Goal: Transaction & Acquisition: Book appointment/travel/reservation

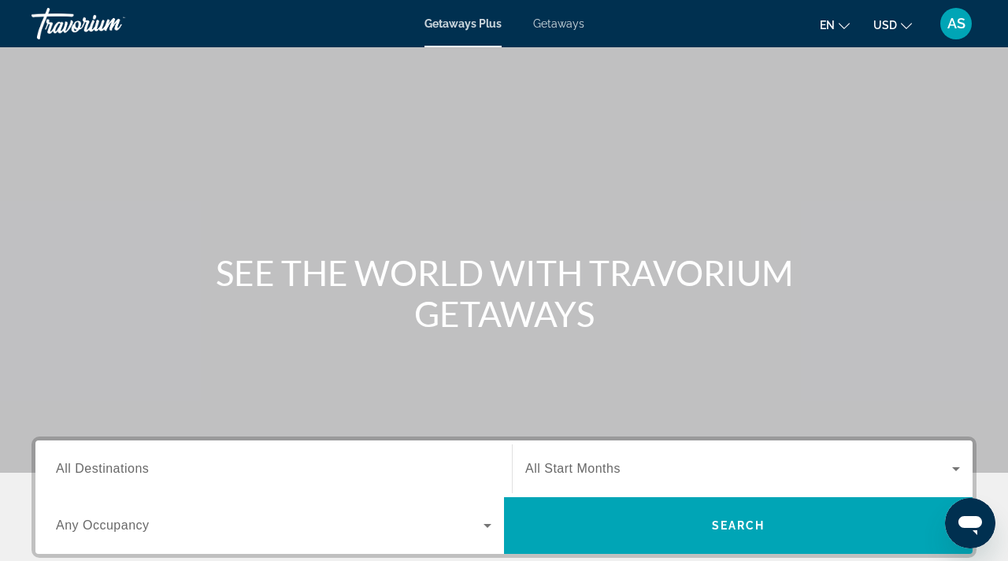
click at [567, 27] on span "Getaways" at bounding box center [558, 23] width 51 height 13
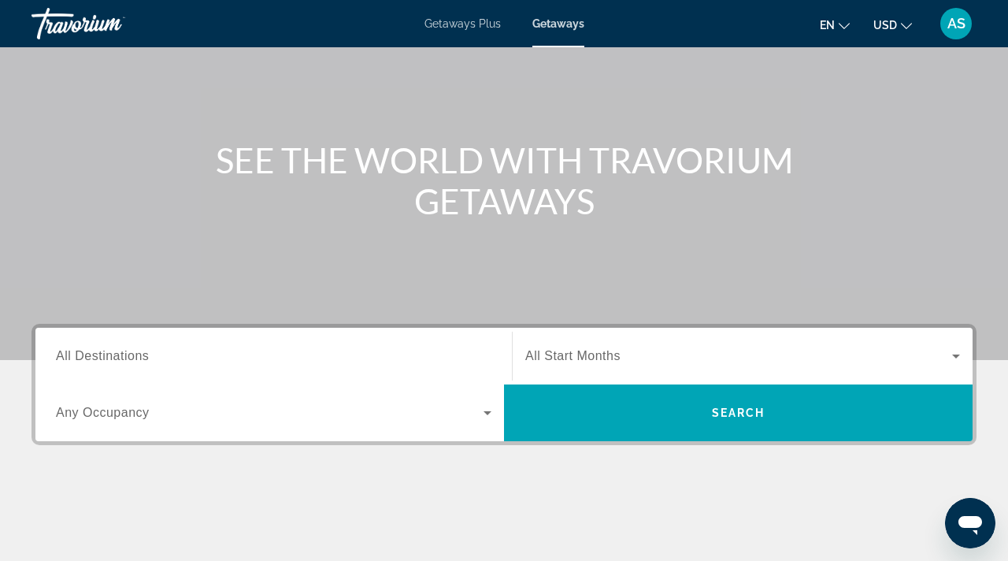
scroll to position [119, 0]
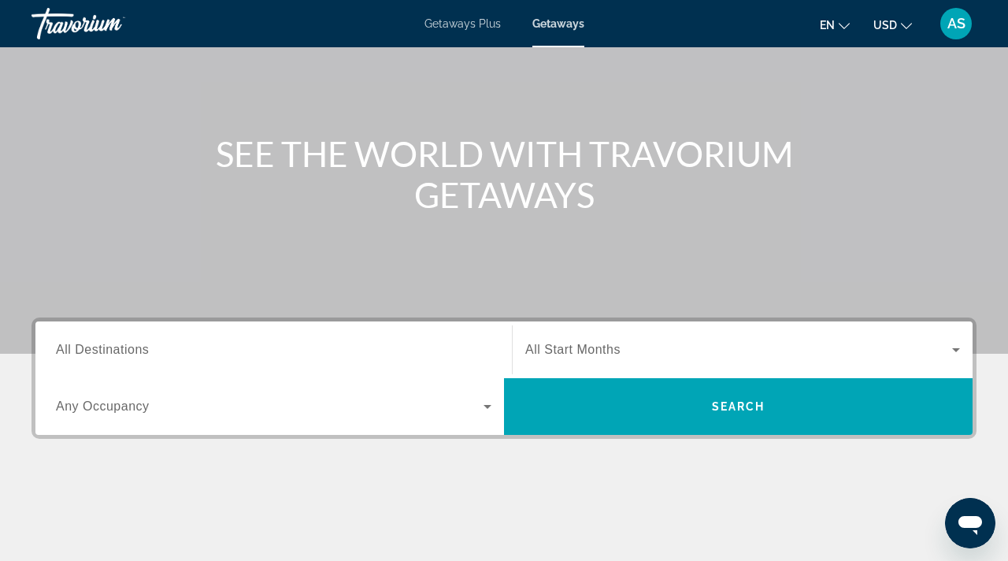
click at [61, 343] on span "All Destinations" at bounding box center [102, 349] width 93 height 13
click at [61, 342] on input "Destination All Destinations" at bounding box center [273, 350] width 435 height 19
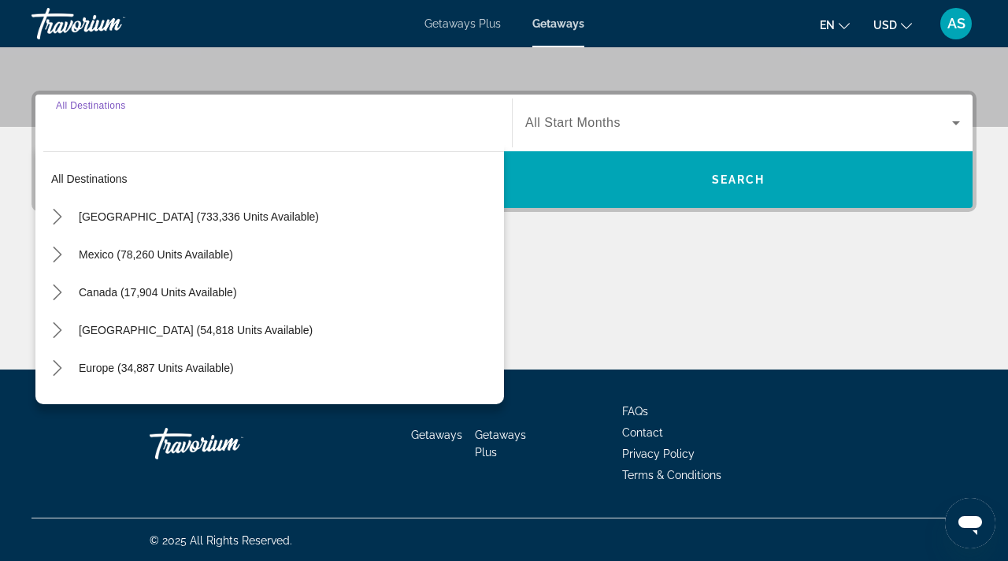
scroll to position [347, 0]
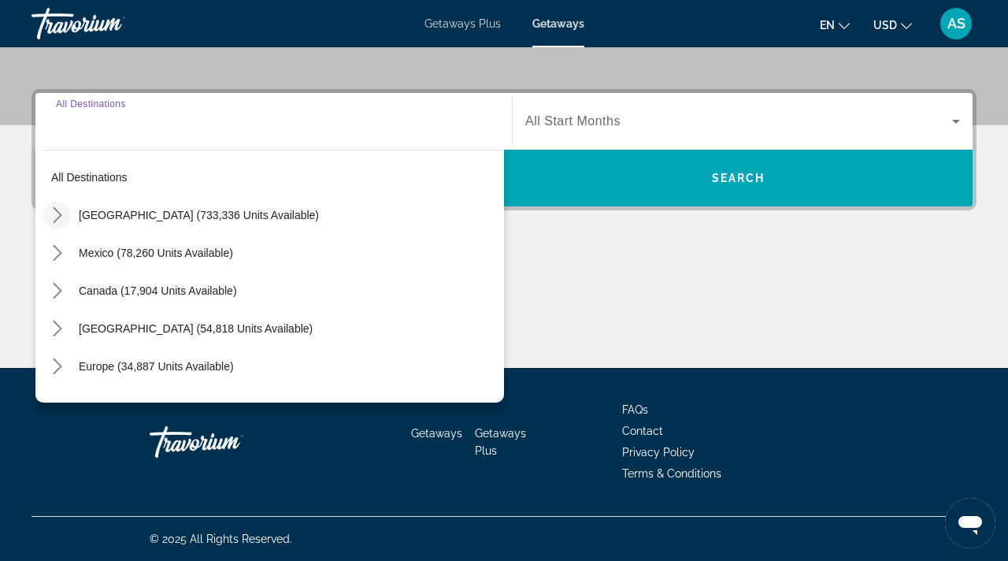
click at [58, 216] on icon "Toggle United States (733,336 units available) submenu" at bounding box center [57, 215] width 9 height 16
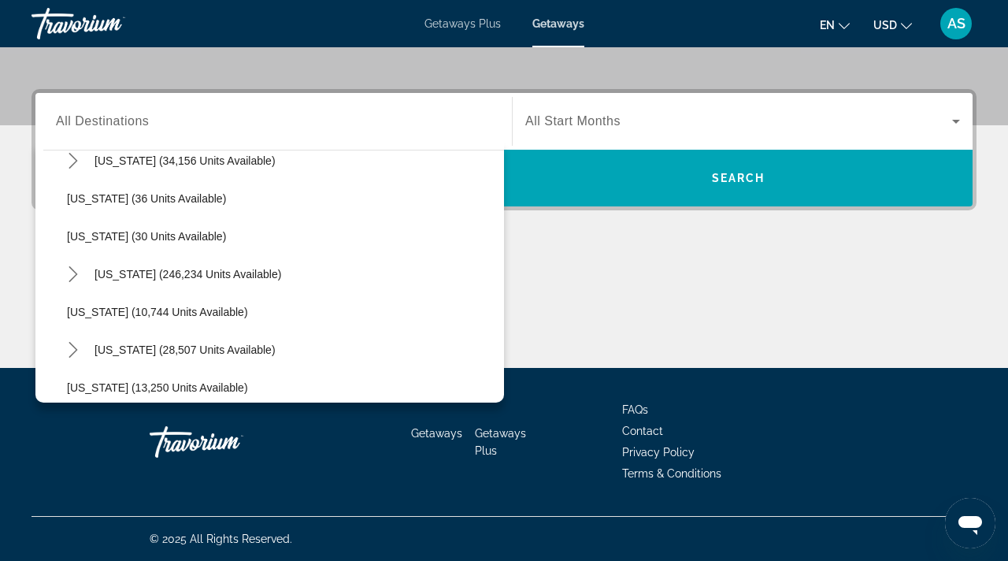
scroll to position [228, 0]
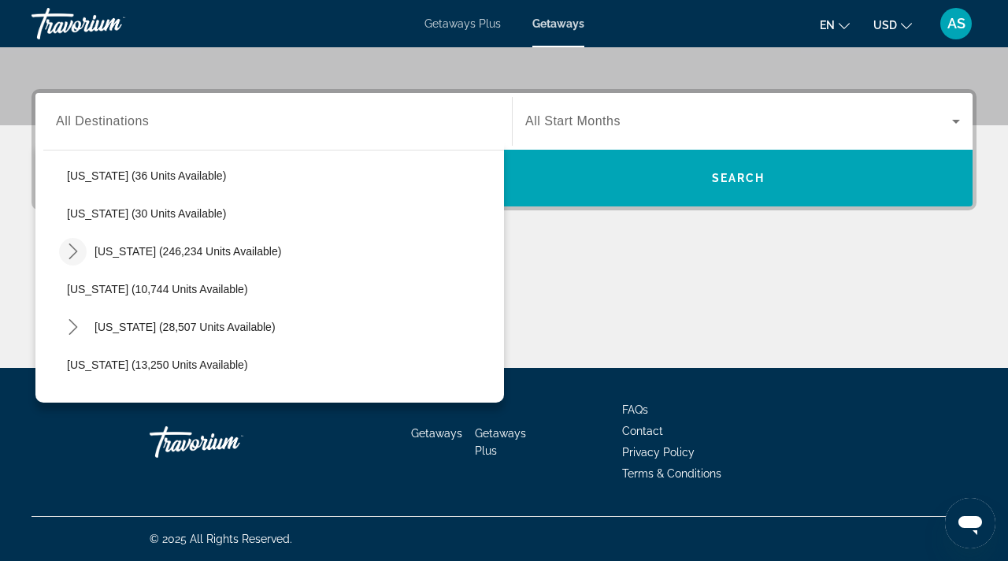
click at [73, 243] on icon "Toggle Florida (246,234 units available) submenu" at bounding box center [73, 251] width 16 height 16
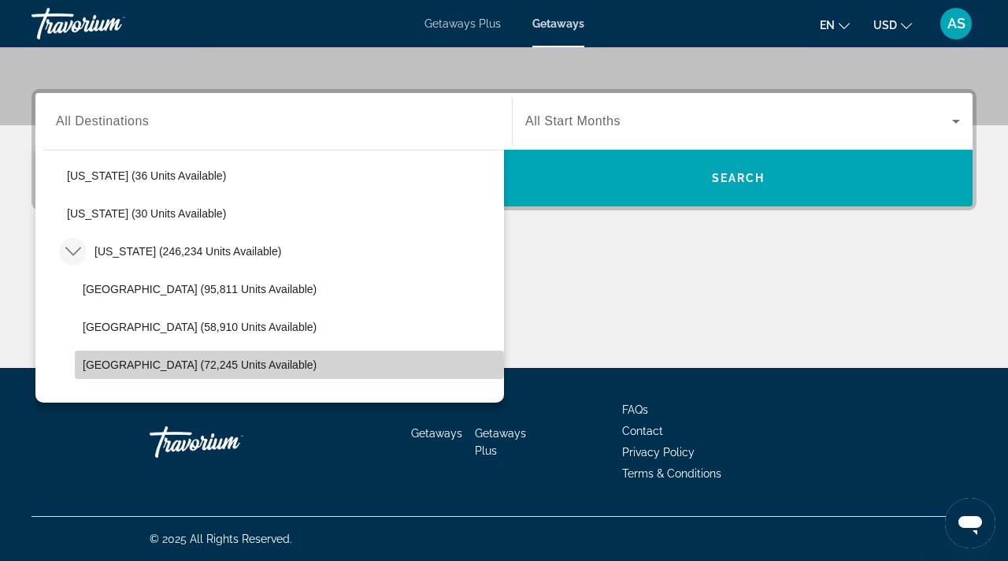
click at [98, 365] on span "West Coast (72,245 units available)" at bounding box center [200, 364] width 234 height 13
type input "**********"
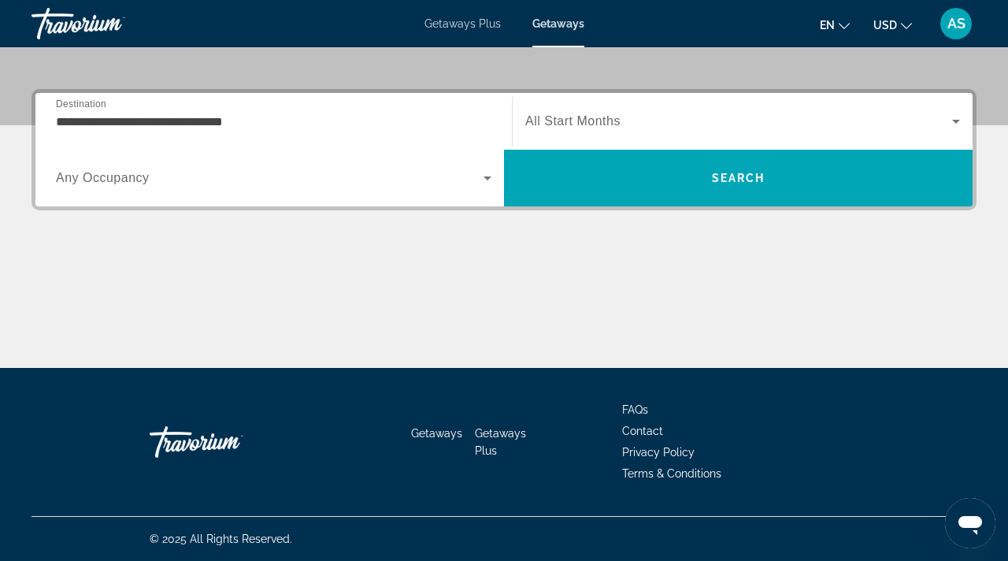
click at [119, 188] on div "Search widget" at bounding box center [273, 178] width 435 height 44
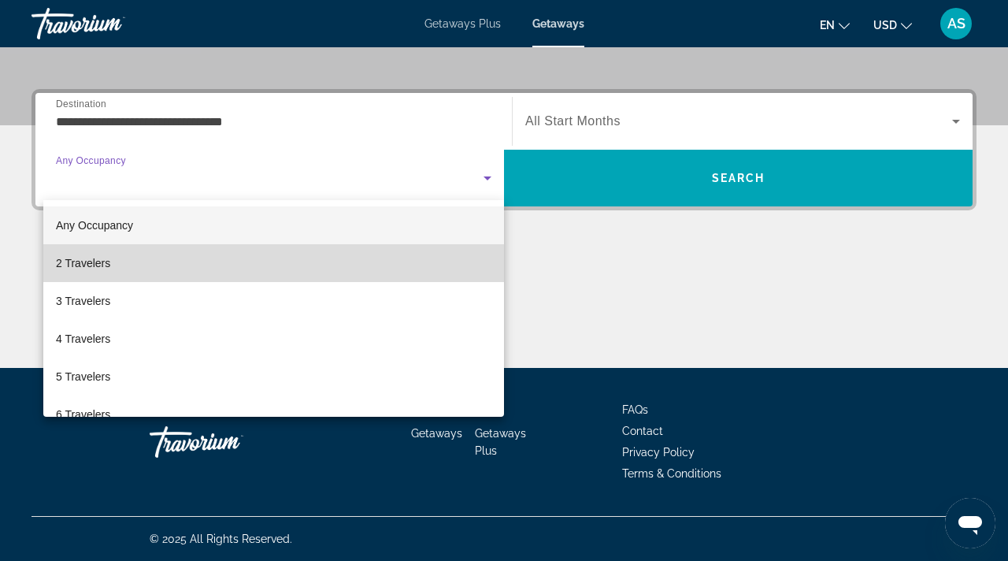
click at [85, 263] on span "2 Travelers" at bounding box center [83, 263] width 54 height 19
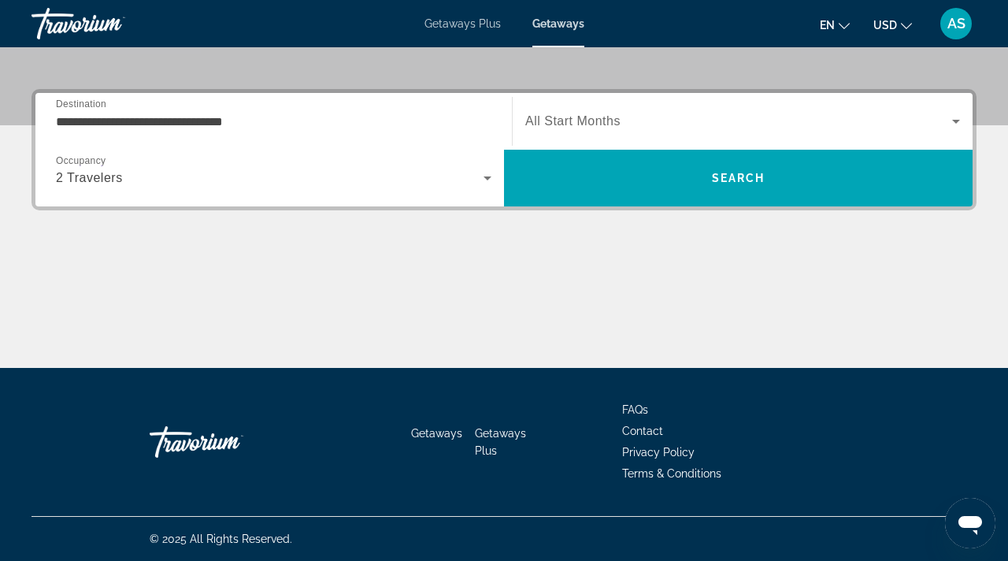
click at [582, 122] on span "All Start Months" at bounding box center [572, 120] width 95 height 13
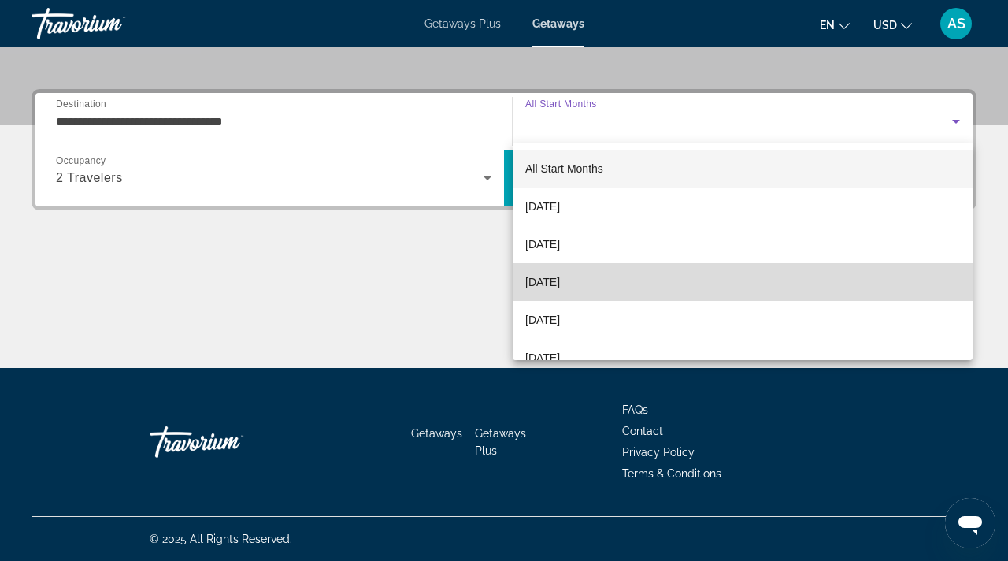
click at [539, 280] on span "December 2025" at bounding box center [542, 281] width 35 height 19
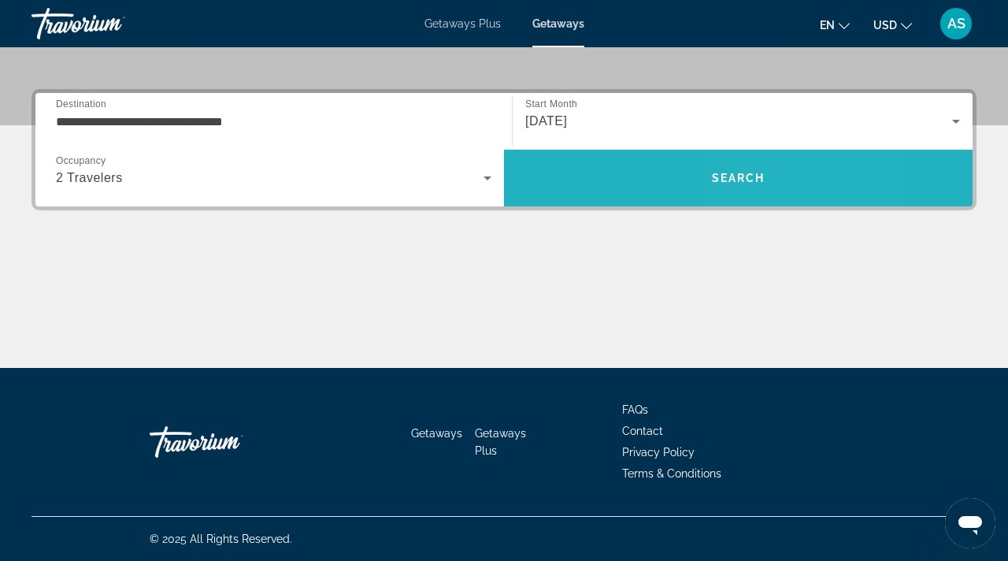
click at [777, 176] on span "Search" at bounding box center [738, 178] width 468 height 38
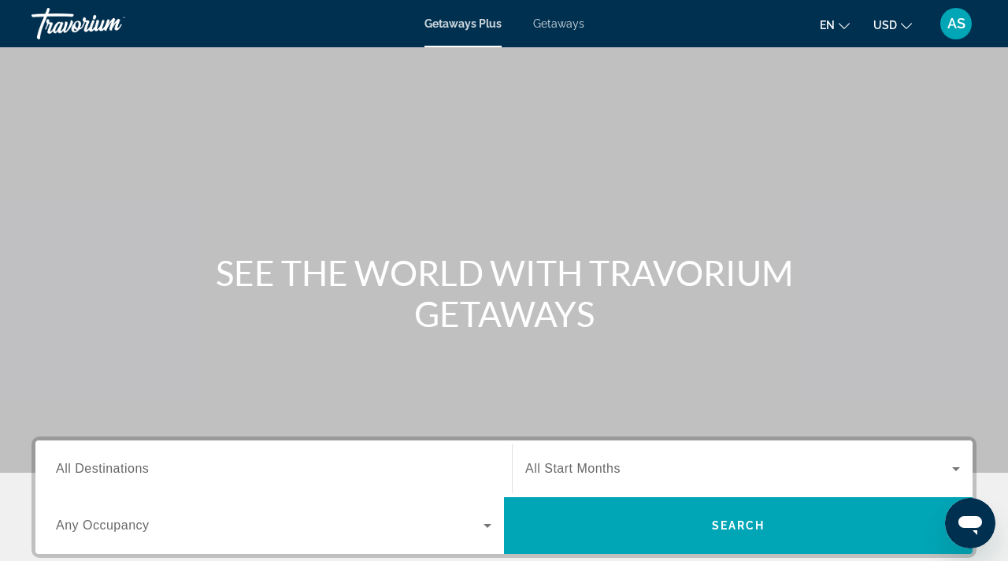
click at [553, 20] on span "Getaways" at bounding box center [558, 23] width 51 height 13
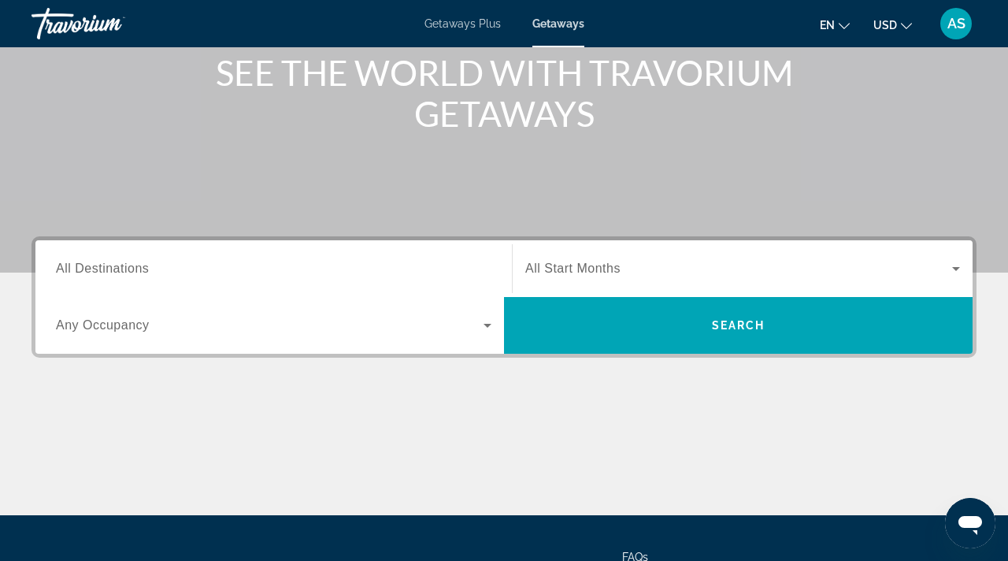
scroll to position [218, 0]
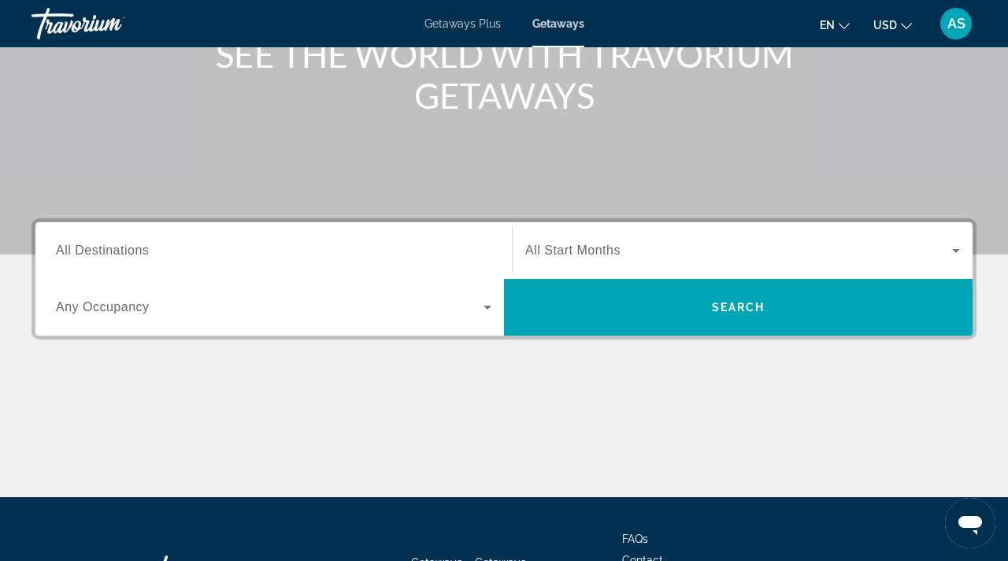
click at [100, 254] on span "All Destinations" at bounding box center [102, 249] width 93 height 13
click at [100, 254] on input "Destination All Destinations" at bounding box center [273, 251] width 435 height 19
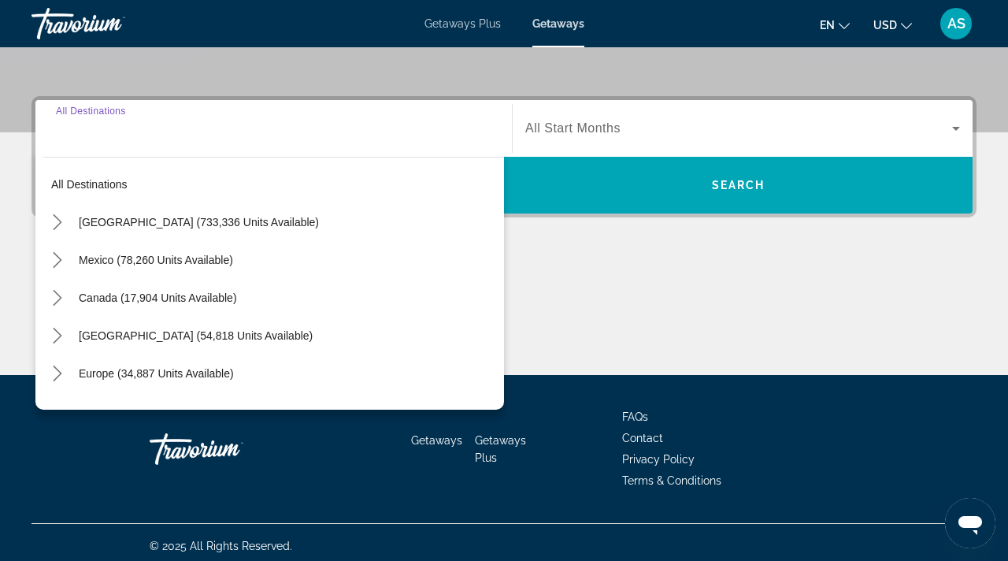
scroll to position [347, 0]
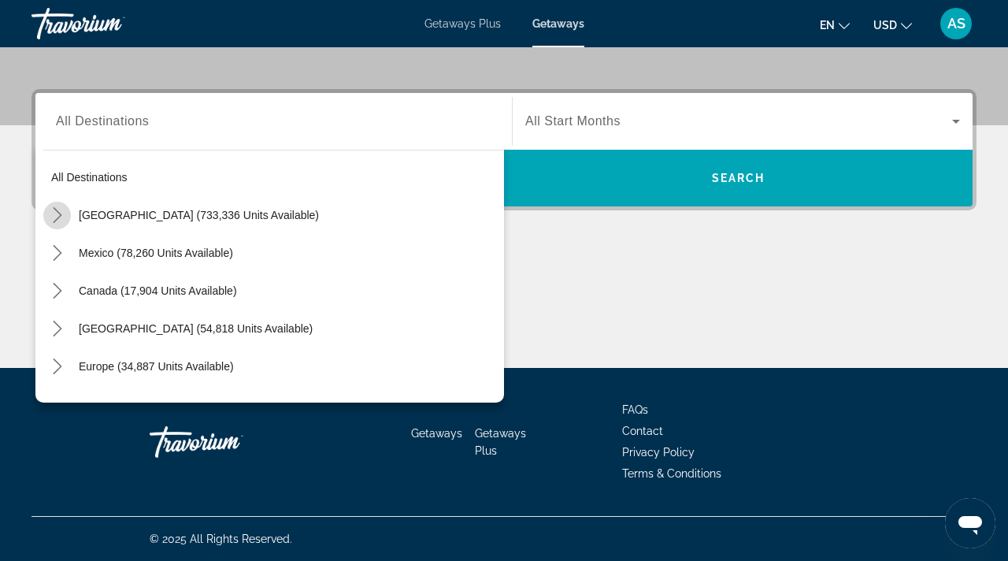
click at [56, 215] on icon "Toggle United States (733,336 units available) submenu" at bounding box center [58, 215] width 16 height 16
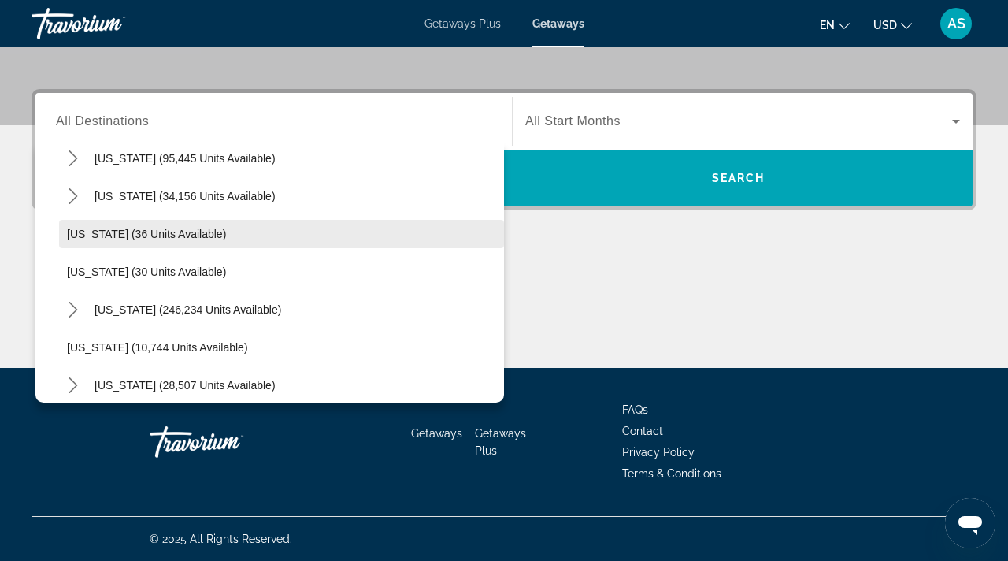
scroll to position [188, 0]
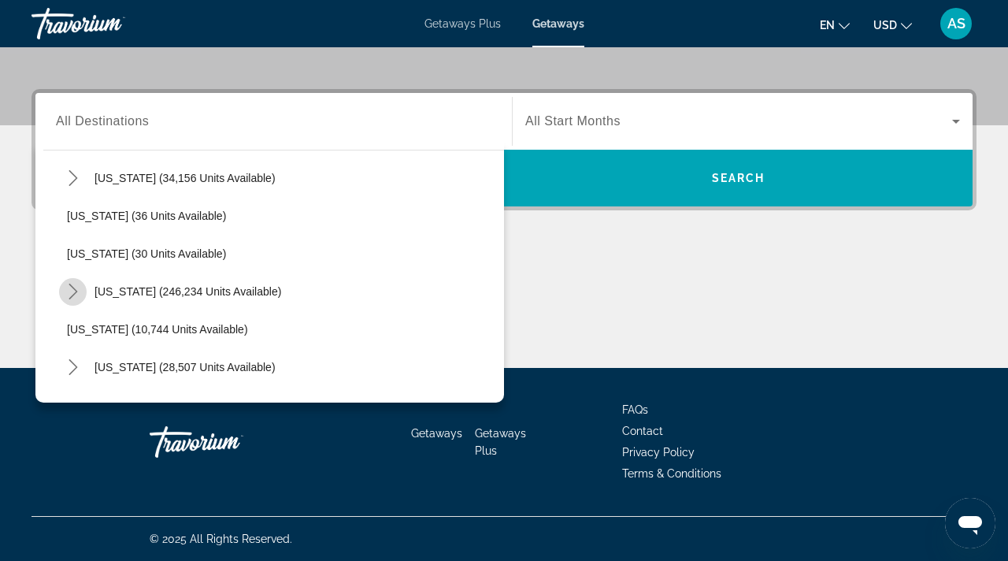
click at [72, 284] on icon "Toggle Florida (246,234 units available) submenu" at bounding box center [73, 291] width 16 height 16
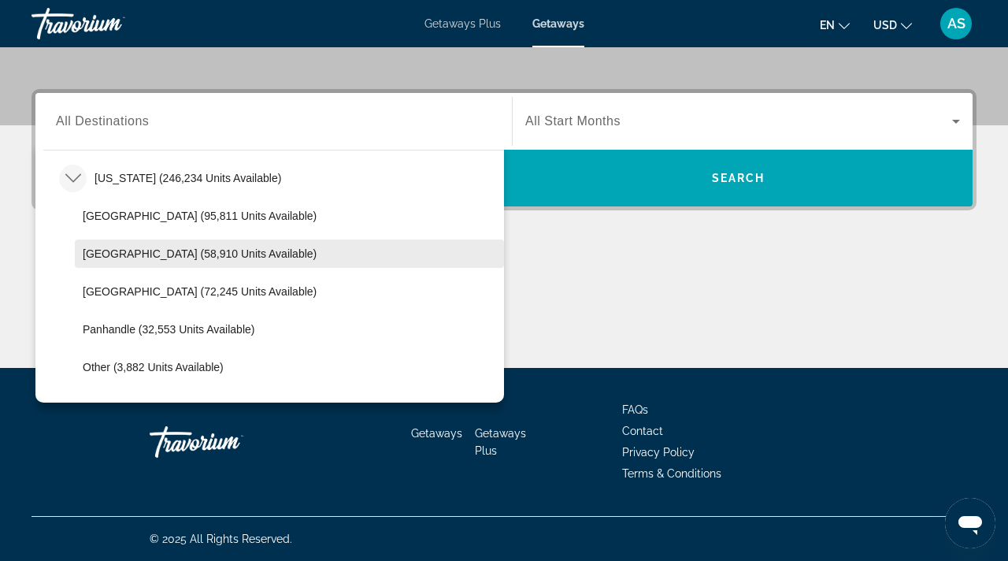
scroll to position [304, 0]
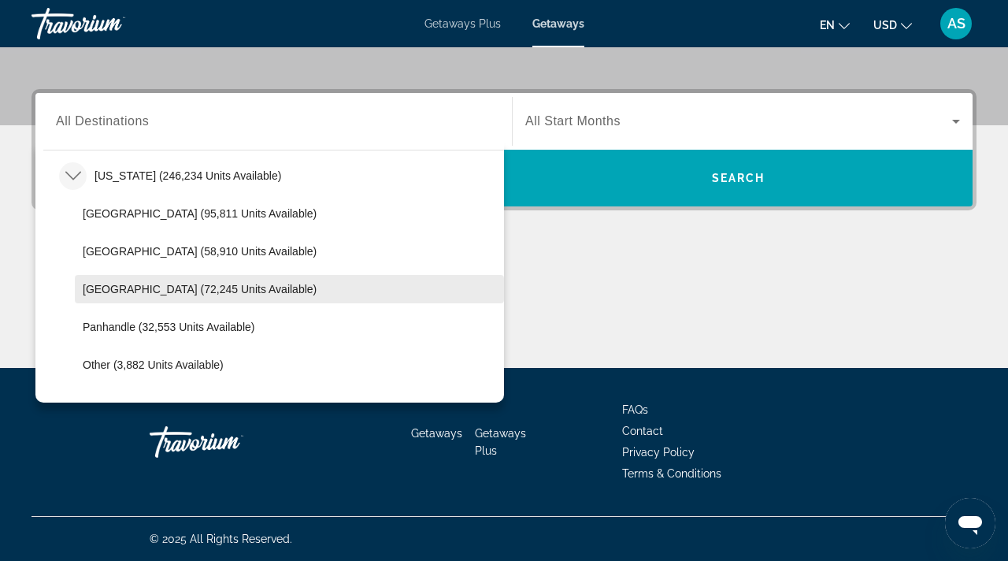
click at [88, 290] on span "West Coast (72,245 units available)" at bounding box center [200, 289] width 234 height 13
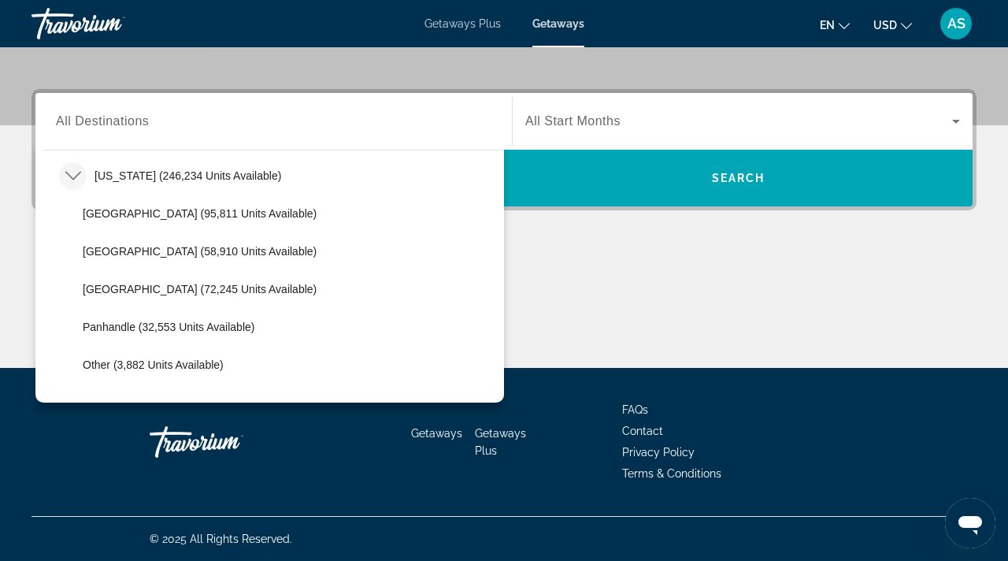
type input "**********"
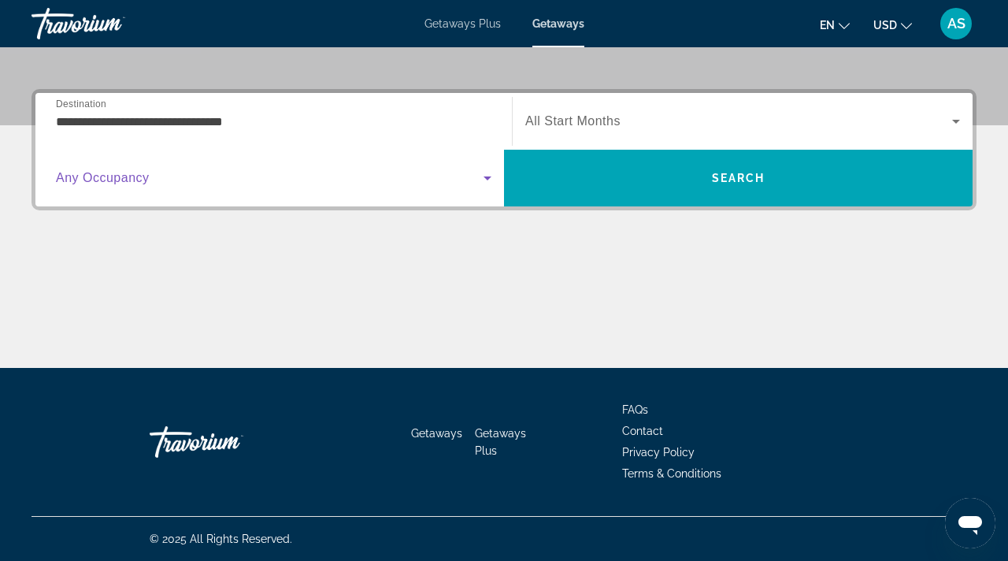
click at [470, 179] on span "Search widget" at bounding box center [270, 178] width 428 height 19
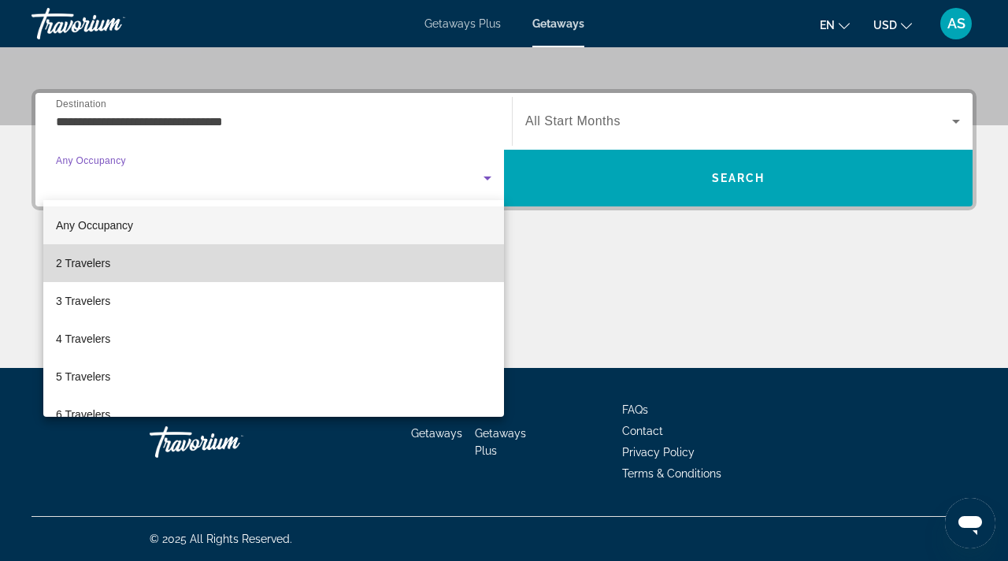
click at [83, 261] on span "2 Travelers" at bounding box center [83, 263] width 54 height 19
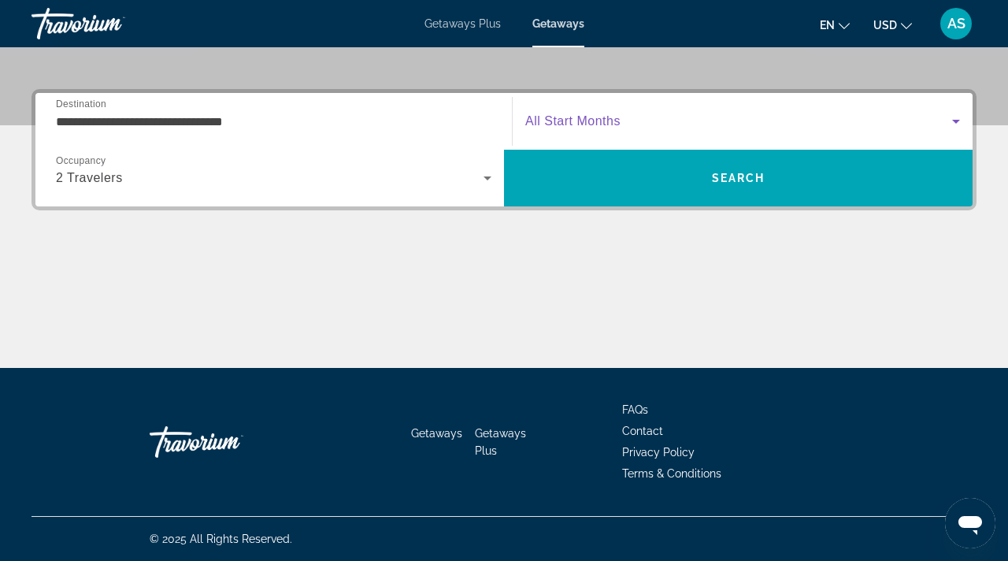
click at [556, 112] on span "Search widget" at bounding box center [738, 121] width 427 height 19
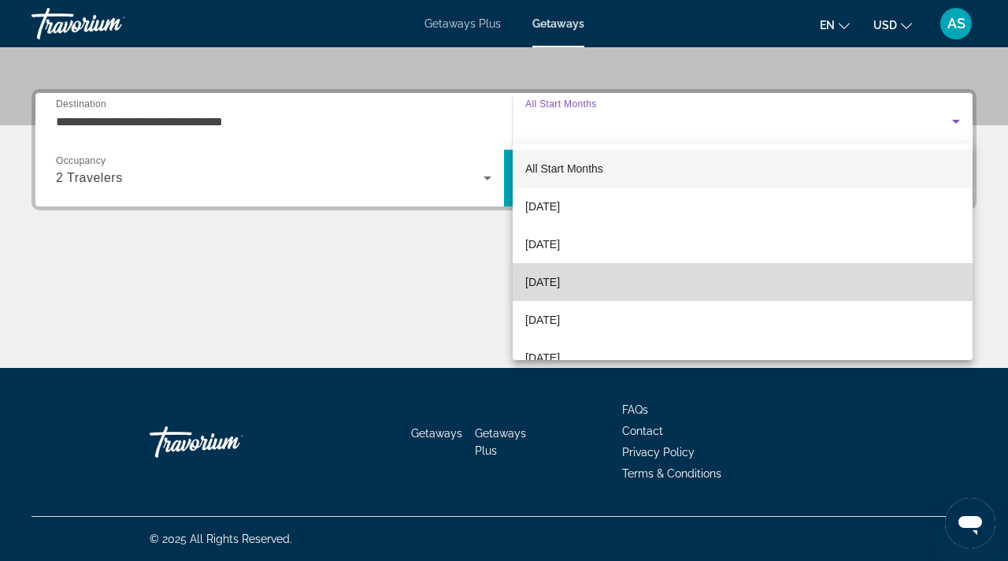
click at [538, 277] on span "December 2025" at bounding box center [542, 281] width 35 height 19
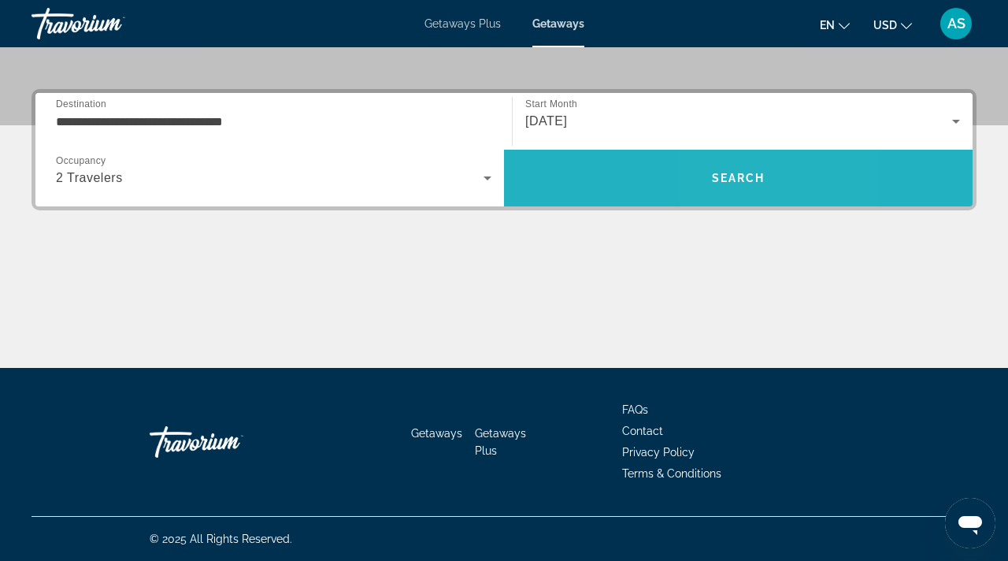
click at [726, 180] on span "Search" at bounding box center [739, 178] width 54 height 13
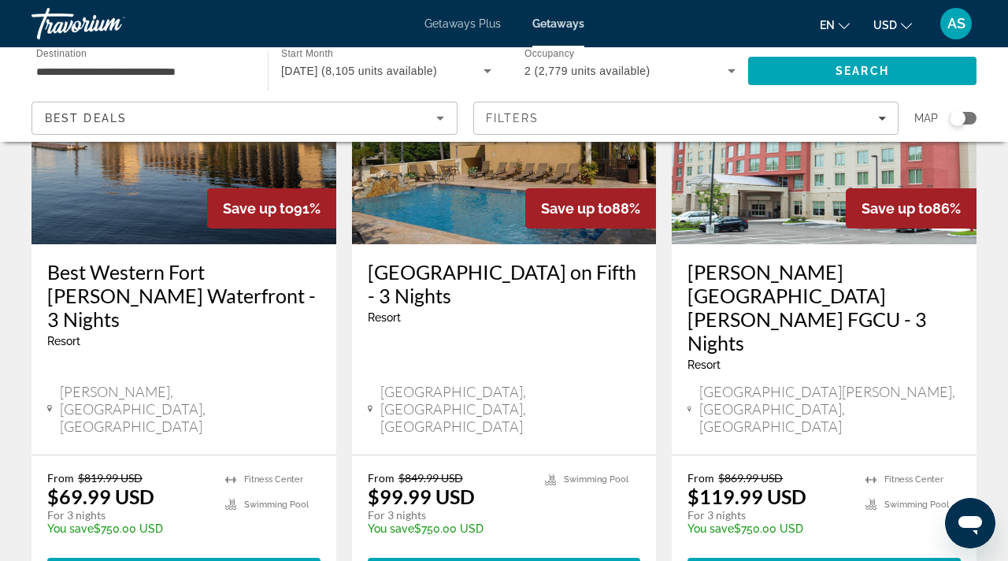
scroll to position [801, 0]
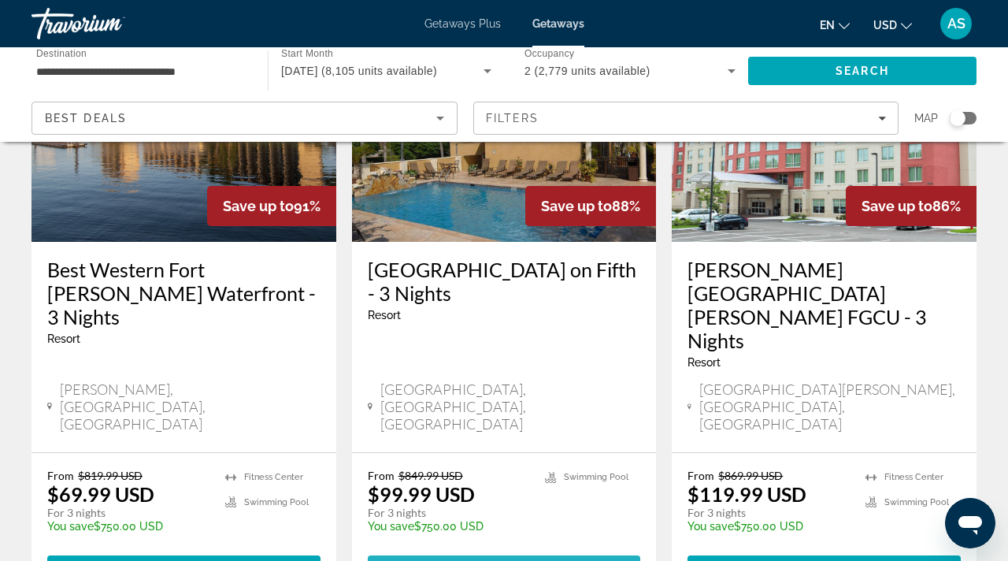
click at [502, 560] on span "View Resort" at bounding box center [462, 569] width 93 height 13
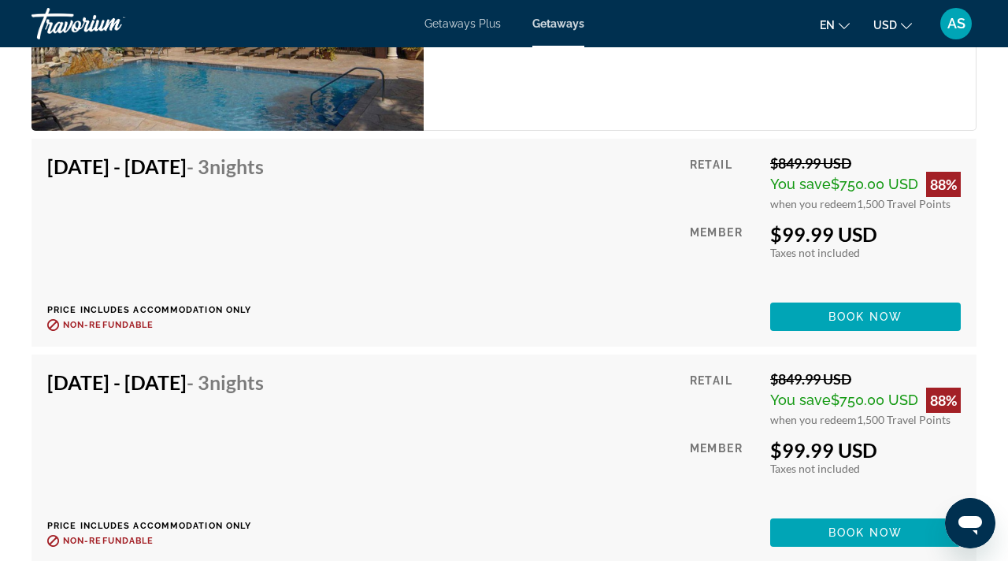
scroll to position [2835, 0]
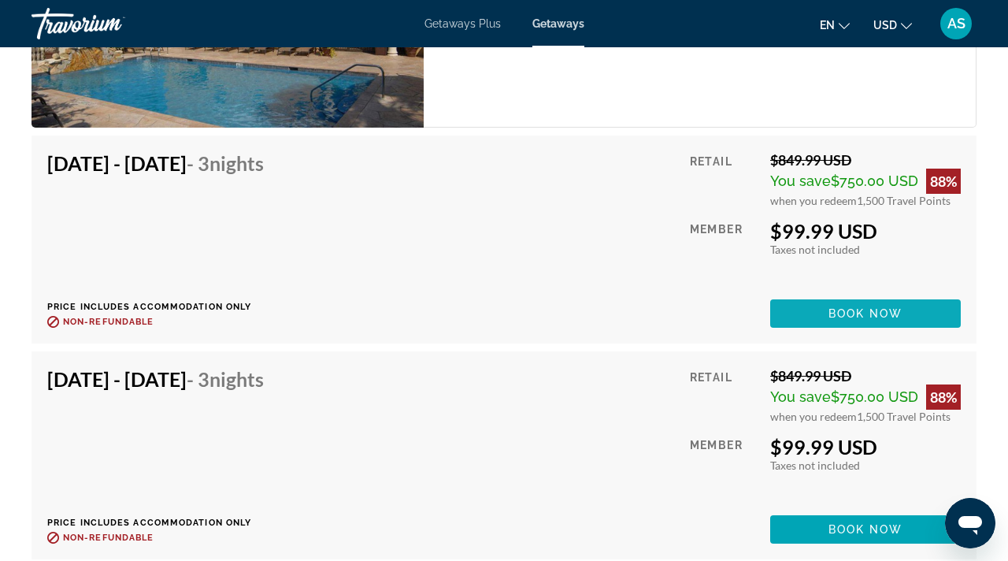
click at [862, 310] on span "Book now" at bounding box center [865, 313] width 75 height 13
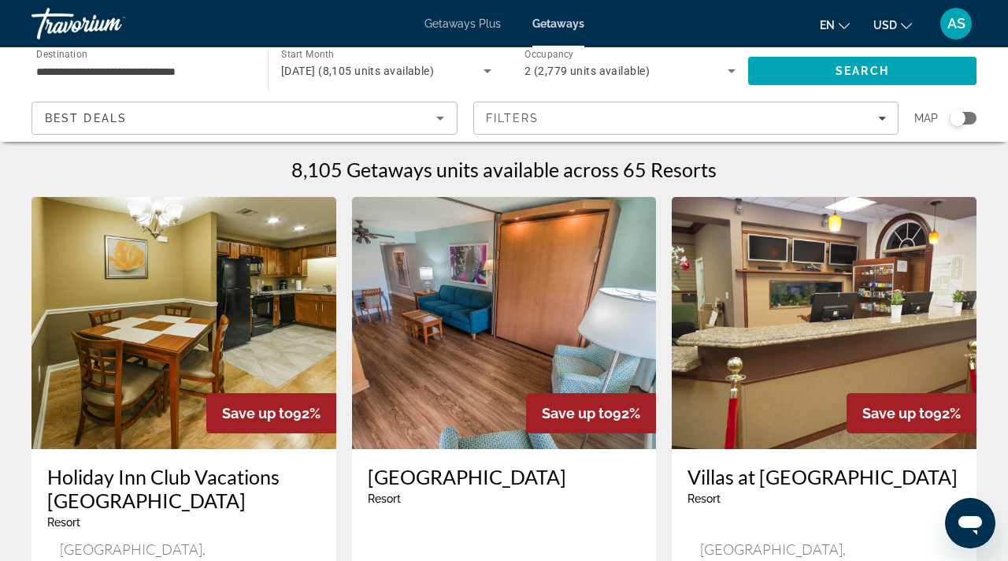
click at [314, 55] on span "Start Month" at bounding box center [307, 54] width 53 height 11
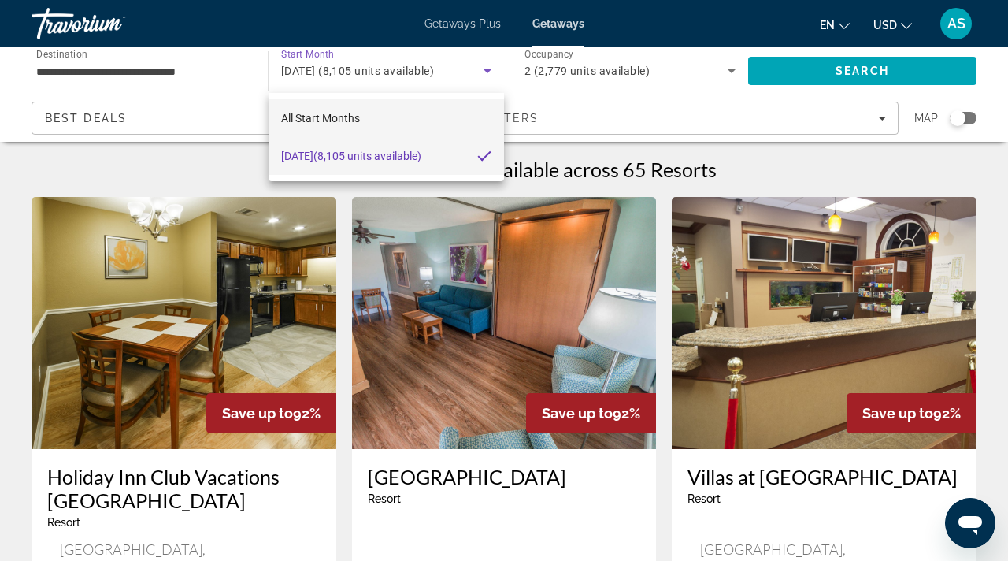
click at [340, 112] on span "All Start Months" at bounding box center [320, 118] width 79 height 13
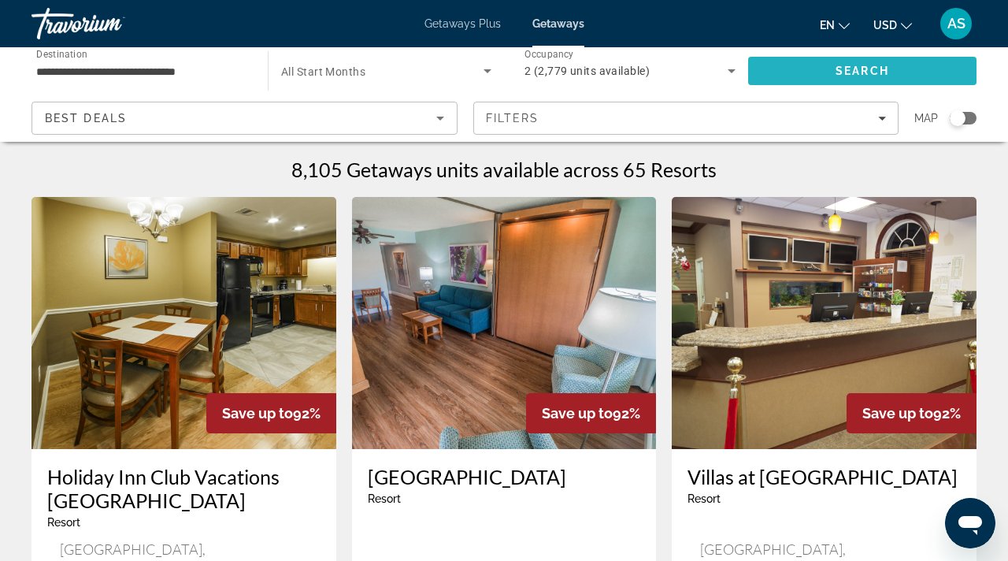
click at [826, 70] on span "Search" at bounding box center [862, 71] width 228 height 38
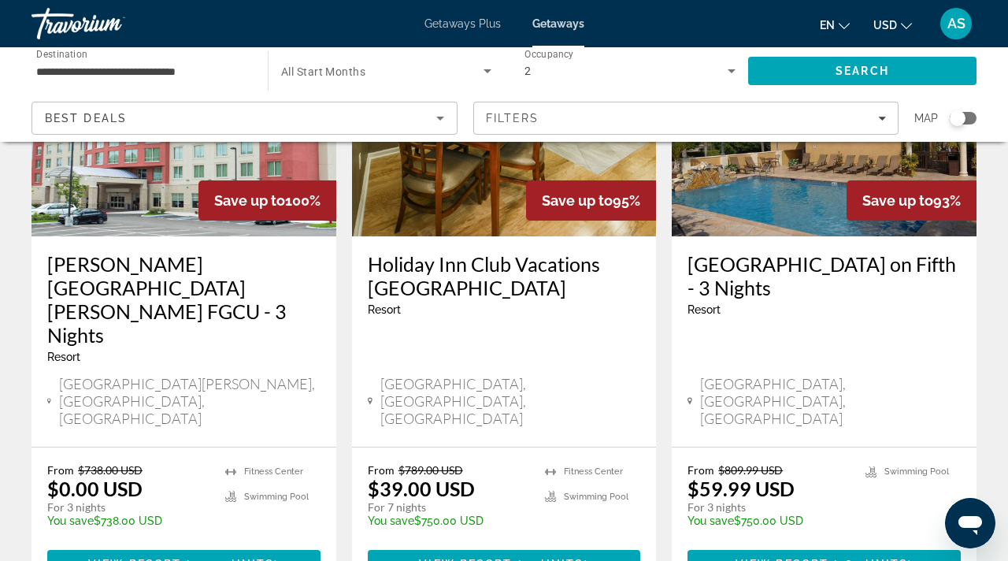
scroll to position [224, 0]
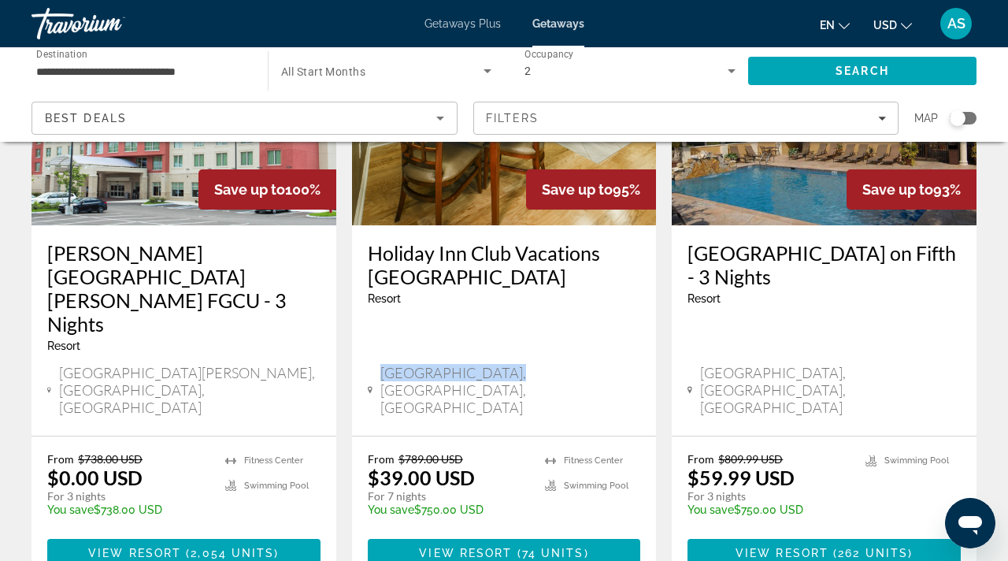
drag, startPoint x: 506, startPoint y: 325, endPoint x: 384, endPoint y: 320, distance: 121.4
click at [384, 364] on div "Davenport, FL, USA" at bounding box center [504, 390] width 273 height 52
copy span "Davenport, FL, USA"
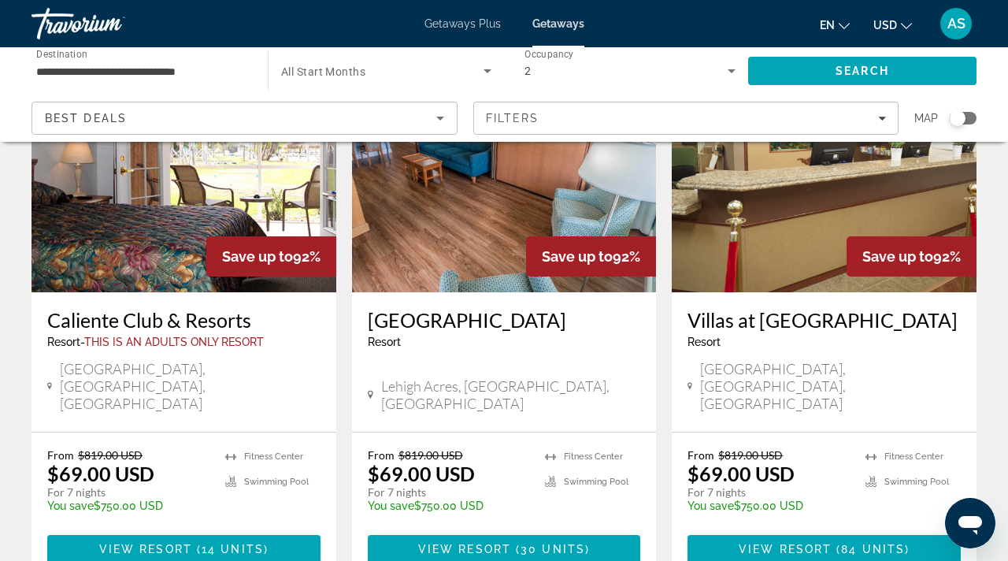
scroll to position [797, 0]
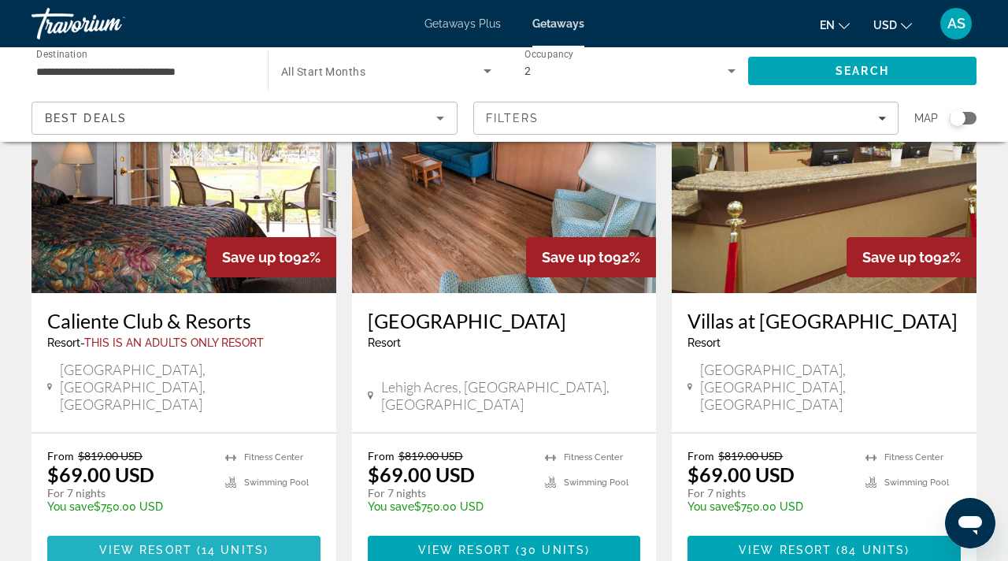
click at [171, 543] on span "View Resort" at bounding box center [145, 549] width 93 height 13
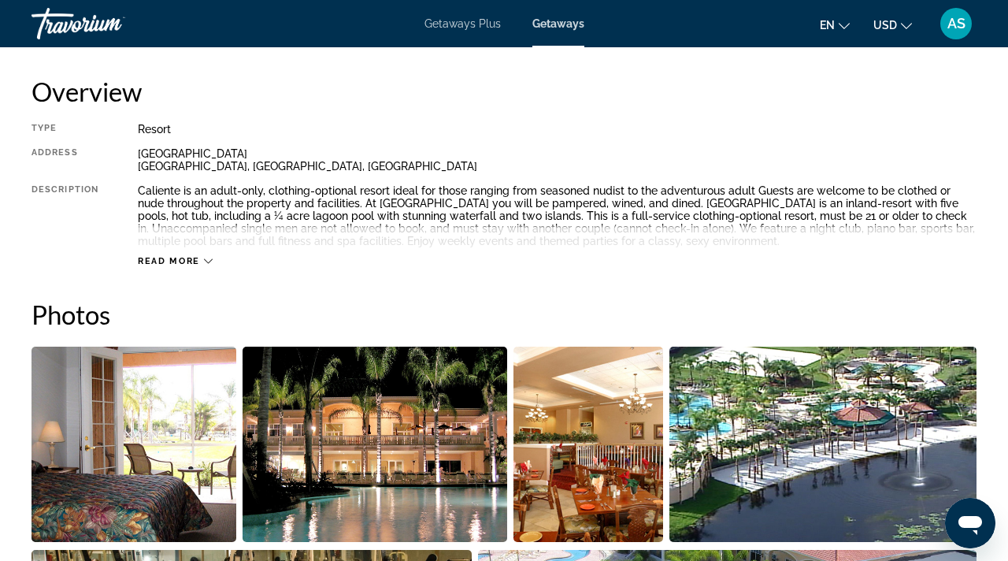
scroll to position [409, 0]
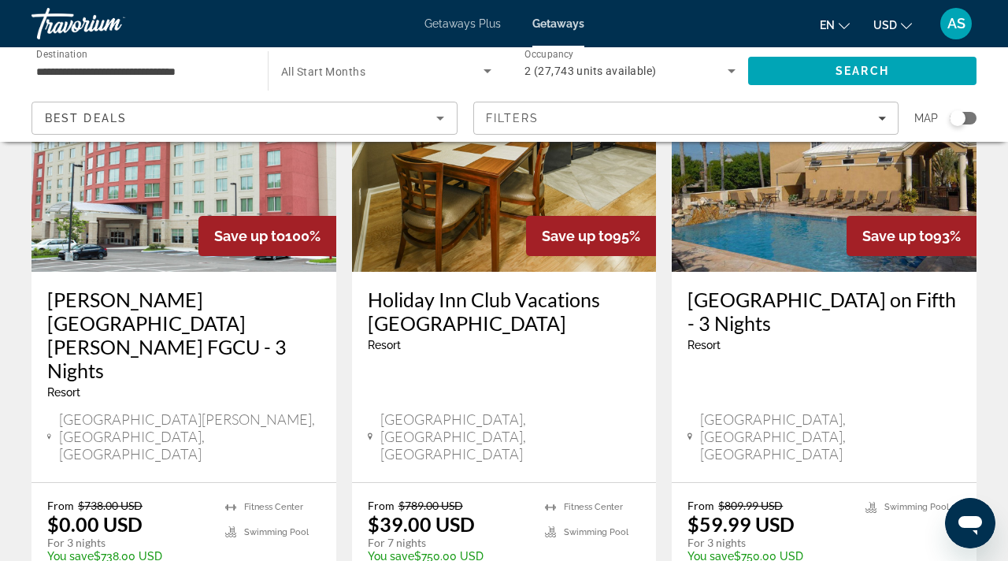
scroll to position [178, 0]
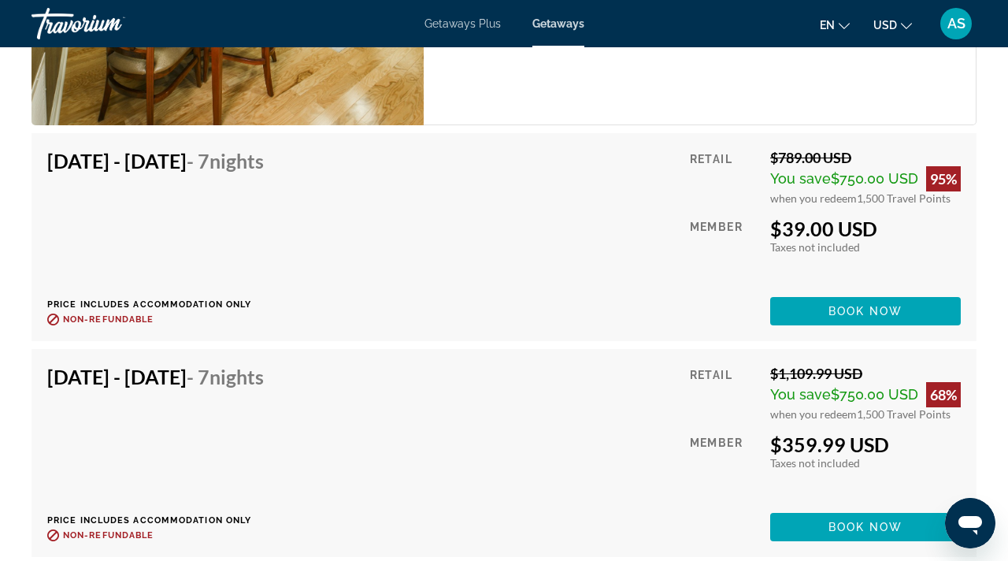
scroll to position [3745, 0]
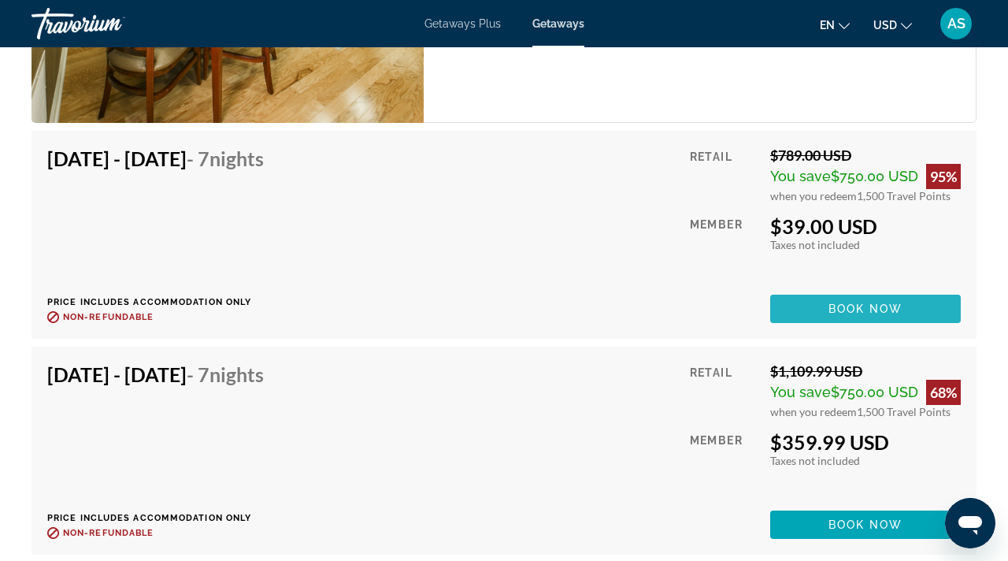
click at [886, 302] on span "Book now" at bounding box center [865, 308] width 75 height 13
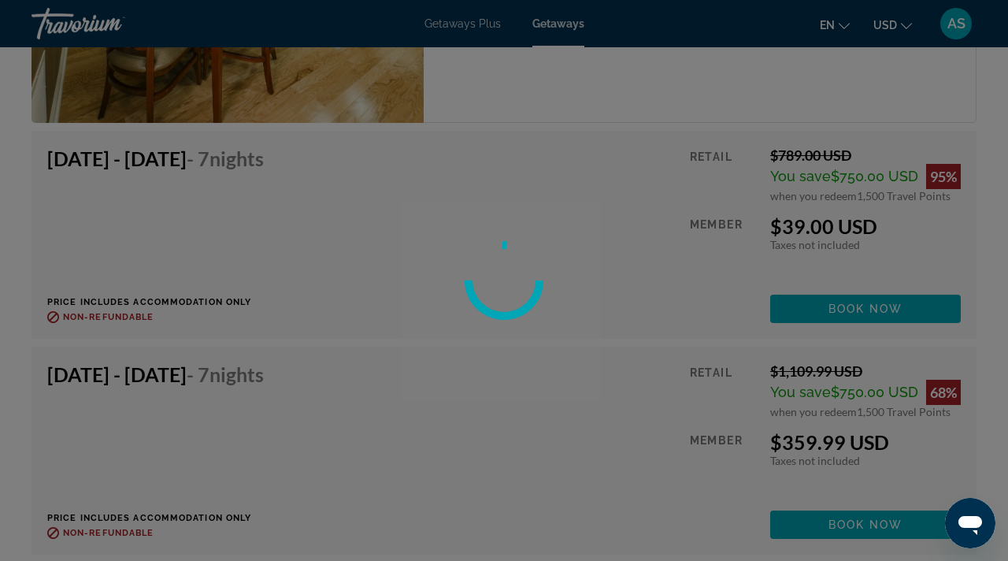
click at [872, 313] on div at bounding box center [504, 280] width 1008 height 561
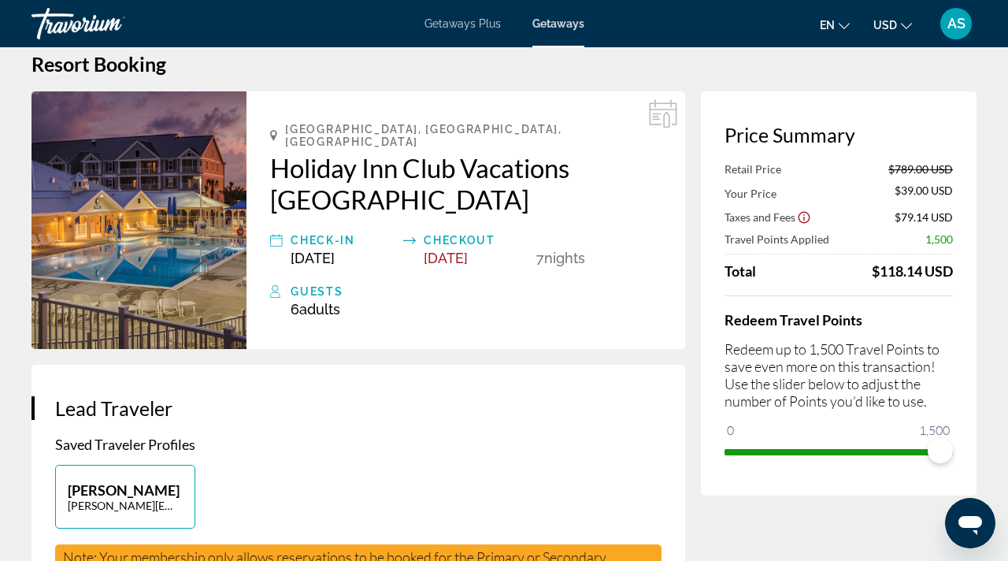
scroll to position [28, 0]
